Goal: Obtain resource: Download file/media

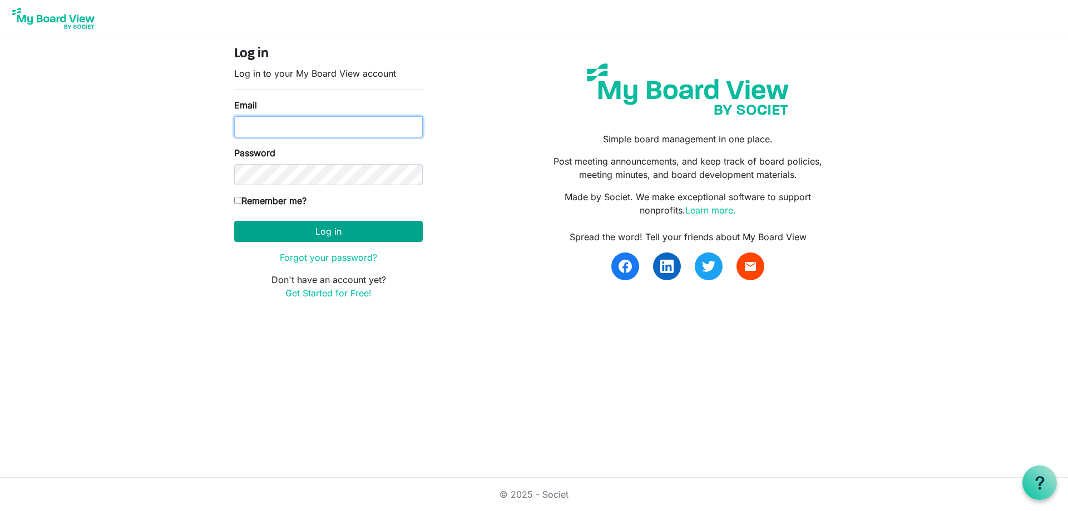
type input "[EMAIL_ADDRESS][DOMAIN_NAME]"
click at [304, 231] on button "Log in" at bounding box center [328, 231] width 189 height 21
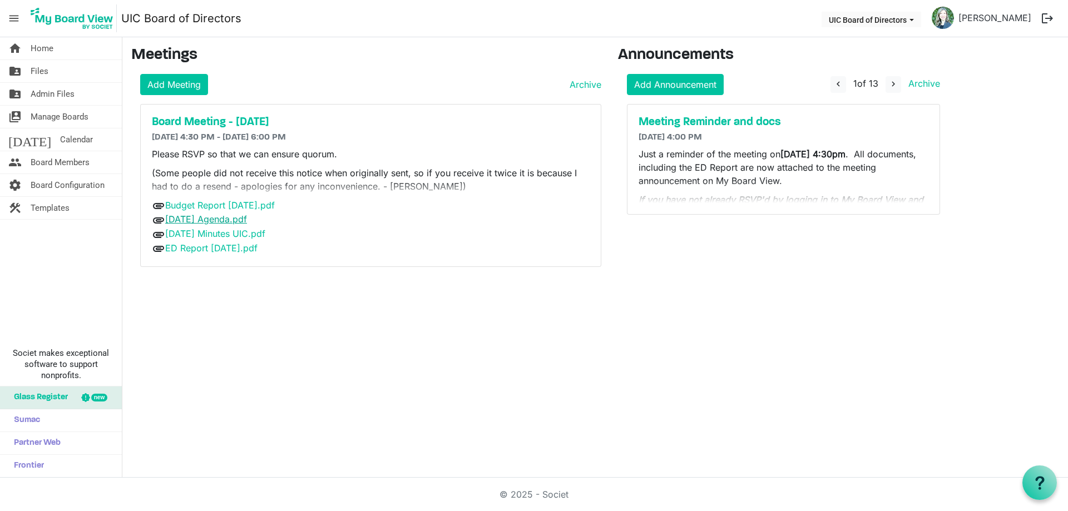
click at [224, 220] on link "[DATE] Agenda.pdf" at bounding box center [206, 219] width 82 height 11
click at [224, 220] on link "Sept 24 2025 Agenda.pdf" at bounding box center [206, 219] width 82 height 11
click at [203, 233] on link "June 18 2025 Minutes UIC.pdf" at bounding box center [215, 233] width 100 height 11
click at [198, 249] on link "ED Report Sept 2025.pdf" at bounding box center [211, 248] width 92 height 11
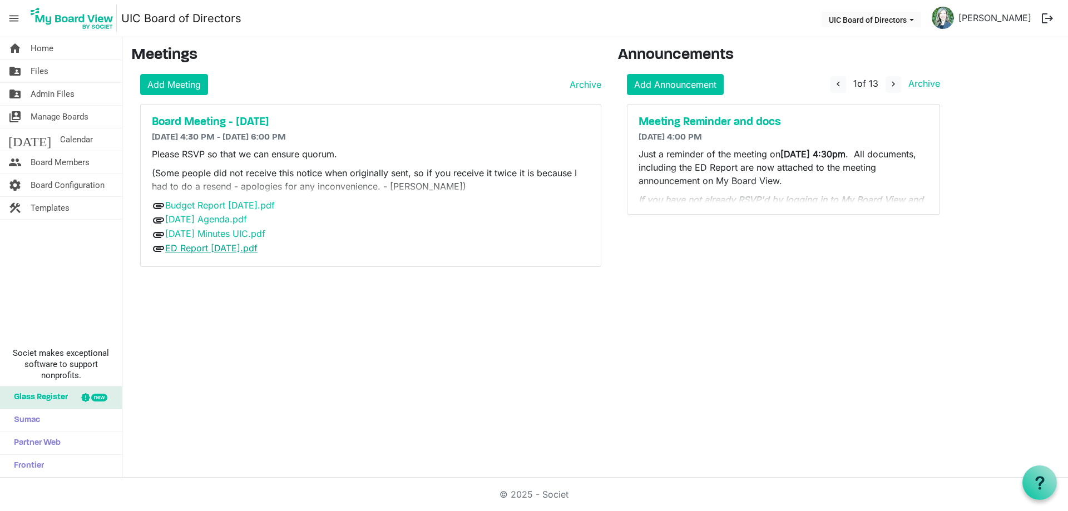
click at [198, 249] on link "ED Report Sept 2025.pdf" at bounding box center [211, 248] width 92 height 11
